Goal: Book appointment/travel/reservation

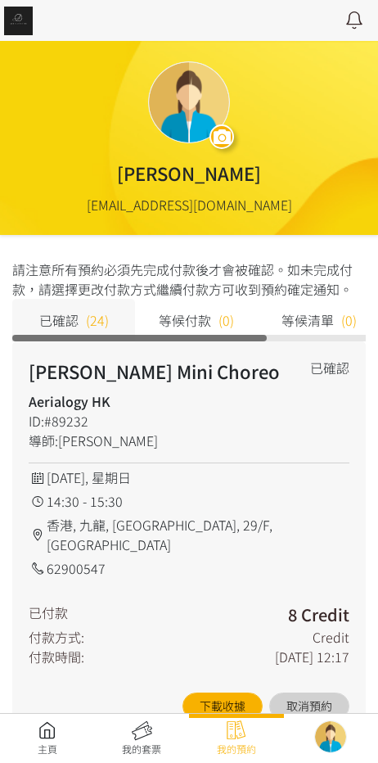
click at [31, 730] on link at bounding box center [47, 738] width 95 height 36
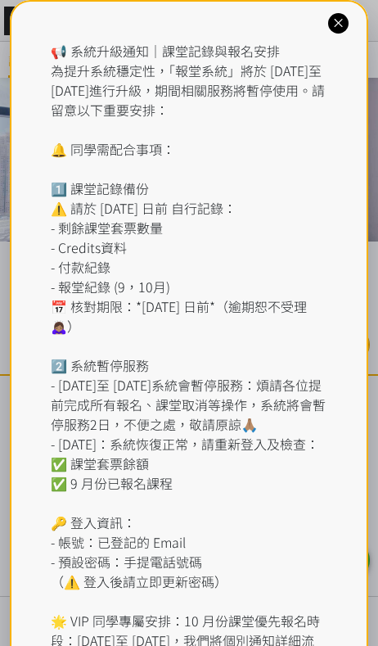
click at [157, 30] on div "📢 系統升級通知｜課堂記錄與報名安排 為提升系統穩定性，「報堂系統」將於 [DATE]至 [DATE]進行升級，期間相關服務將暫停使用。請留意以下重要安排： …" at bounding box center [189, 384] width 359 height 769
click at [347, 25] on div at bounding box center [338, 23] width 20 height 20
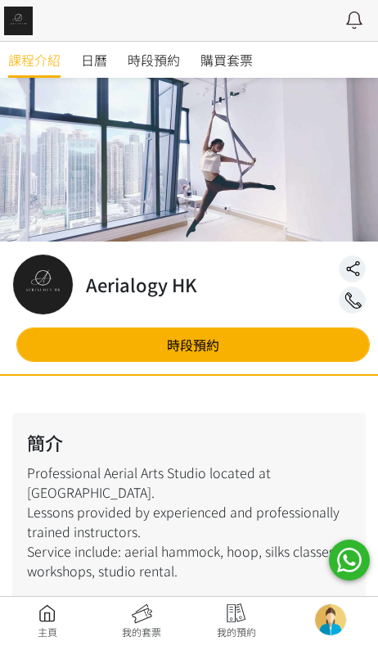
click at [168, 68] on span "時段預約" at bounding box center [154, 60] width 52 height 20
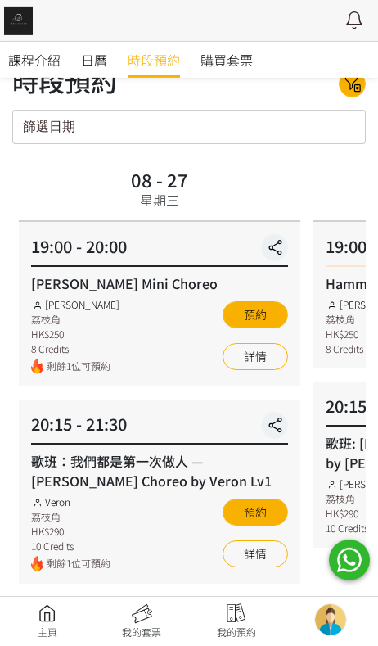
scroll to position [37, 0]
click at [266, 358] on link "詳情" at bounding box center [255, 356] width 65 height 27
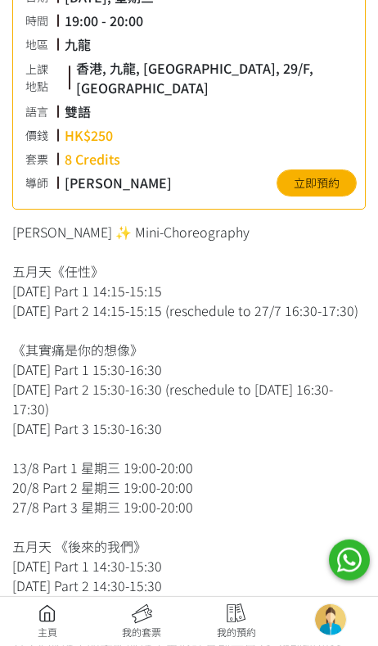
scroll to position [384, 0]
